Goal: Information Seeking & Learning: Understand process/instructions

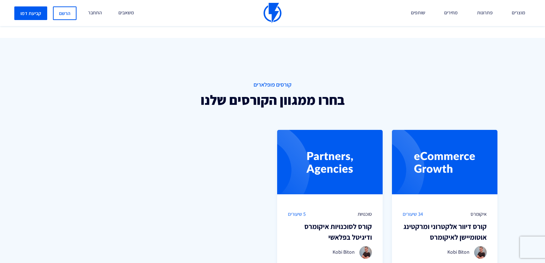
scroll to position [572, 0]
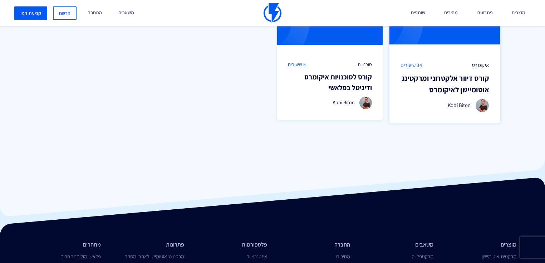
click at [459, 82] on h3 "קורס דיוור אלקטרוני ומרקטינג אוטומיישן לאיקומרס" at bounding box center [444, 84] width 88 height 23
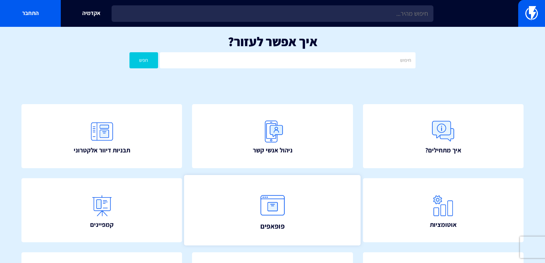
scroll to position [57, 0]
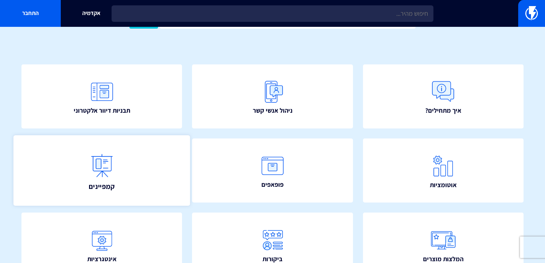
click at [169, 150] on link "קמפיינים" at bounding box center [102, 170] width 177 height 70
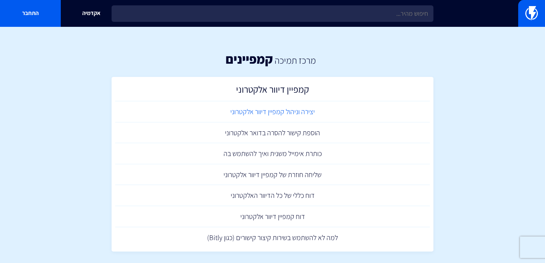
click at [275, 101] on link "יצירה וניהול קמפיין דיוור אלקטרוני" at bounding box center [272, 111] width 315 height 21
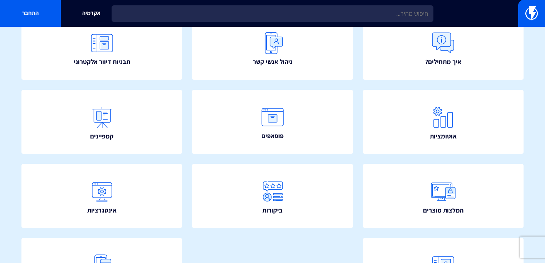
scroll to position [29, 0]
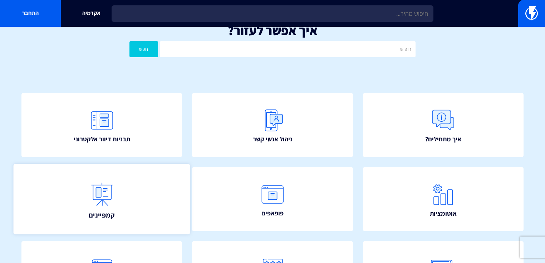
click at [115, 178] on img at bounding box center [101, 193] width 31 height 31
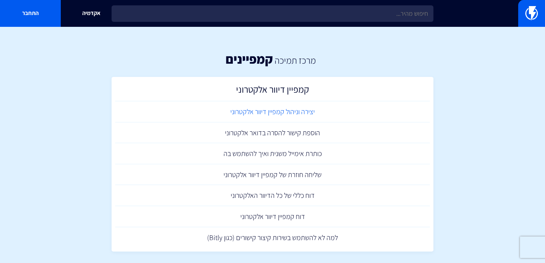
click at [276, 101] on link "יצירה וניהול קמפיין דיוור אלקטרוני" at bounding box center [272, 111] width 315 height 21
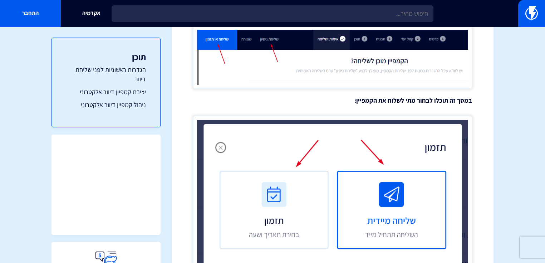
scroll to position [1631, 0]
